Goal: Task Accomplishment & Management: Manage account settings

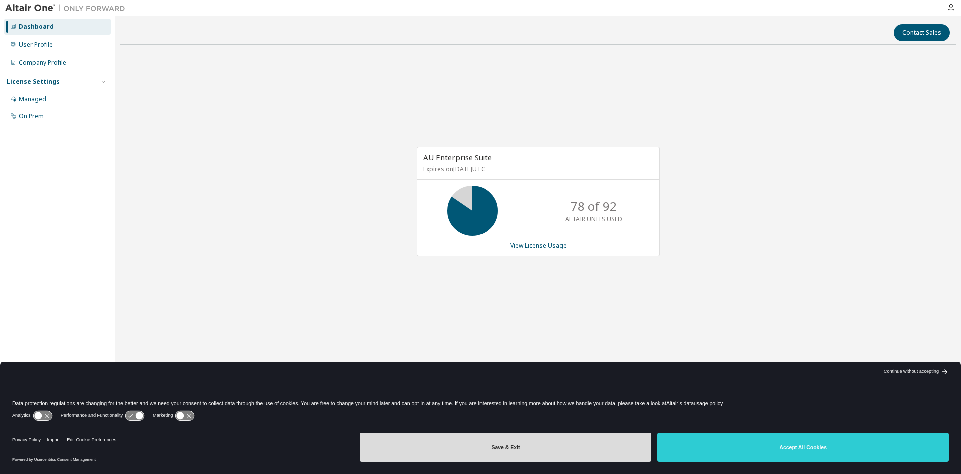
click at [581, 444] on button "Save & Exit" at bounding box center [506, 447] width 292 height 29
